Goal: Task Accomplishment & Management: Complete application form

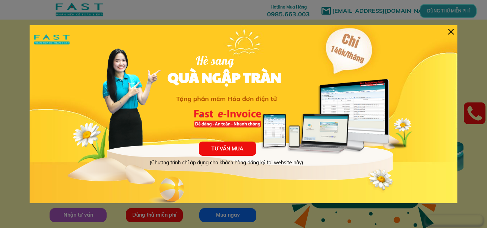
click at [447, 31] on div "TƯ VẤN MUA (Chương trình chỉ áp dụng cho khách hàng đăng ký tại website này) Hè…" at bounding box center [243, 114] width 427 height 178
click at [450, 31] on div at bounding box center [451, 32] width 6 height 6
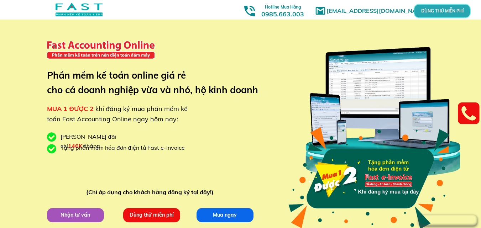
click at [448, 13] on p "DÙNG THỬ MIỄN PHÍ" at bounding box center [442, 11] width 17 height 4
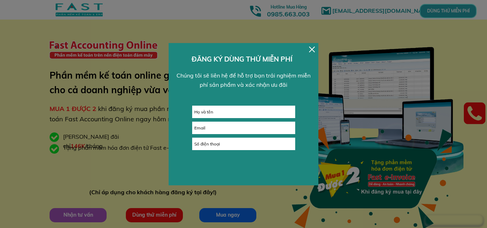
click at [222, 109] on input "text" at bounding box center [243, 112] width 102 height 12
type input "g"
click at [217, 129] on input "email" at bounding box center [243, 128] width 102 height 12
type input "g"
click at [212, 146] on input "tel" at bounding box center [243, 144] width 102 height 12
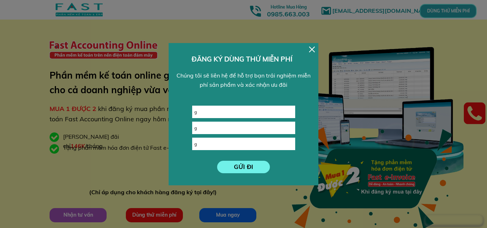
type input "g"
click at [248, 170] on p "GỬI ĐI" at bounding box center [243, 167] width 53 height 12
drag, startPoint x: 210, startPoint y: 129, endPoint x: 174, endPoint y: 125, distance: 36.1
click at [174, 125] on div "GỬI ĐI g g@. g ĐĂNG KÝ DÙNG THỬ MIỄN PHÍ Chúng tôi sẽ liên hệ để hỗ trợ bạn trả…" at bounding box center [243, 114] width 150 height 142
type input "[EMAIL_ADDRESS][DOMAIN_NAME]"
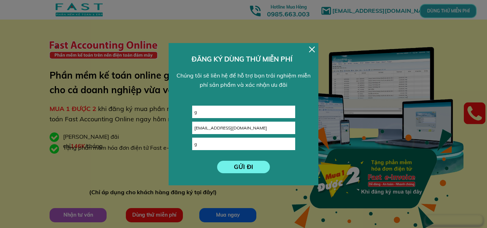
click at [240, 167] on p "GỬI ĐI" at bounding box center [243, 167] width 53 height 12
drag, startPoint x: 221, startPoint y: 148, endPoint x: 166, endPoint y: 128, distance: 58.8
drag, startPoint x: 230, startPoint y: 144, endPoint x: 151, endPoint y: 143, distance: 79.4
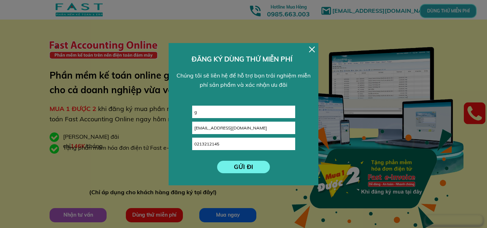
type input "0213212145"
click at [209, 107] on input "g" at bounding box center [243, 112] width 102 height 12
type input "g f vf"
click at [255, 169] on p "GỬI ĐI" at bounding box center [243, 167] width 53 height 12
drag, startPoint x: 224, startPoint y: 144, endPoint x: 182, endPoint y: 136, distance: 42.8
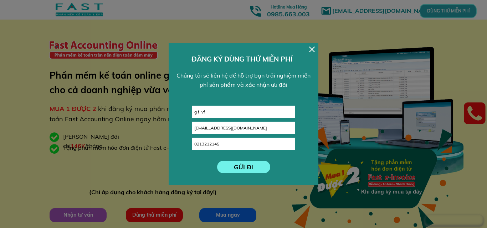
click at [173, 140] on div "GỬI ĐI g f vf [EMAIL_ADDRESS][DOMAIN_NAME] 0213212145 ĐĂNG KÝ DÙNG THỬ MIỄN PHÍ…" at bounding box center [243, 114] width 150 height 142
type input "0952112112"
click at [251, 167] on p "GỬI ĐI" at bounding box center [243, 167] width 53 height 12
